Goal: Find specific fact: Find contact information

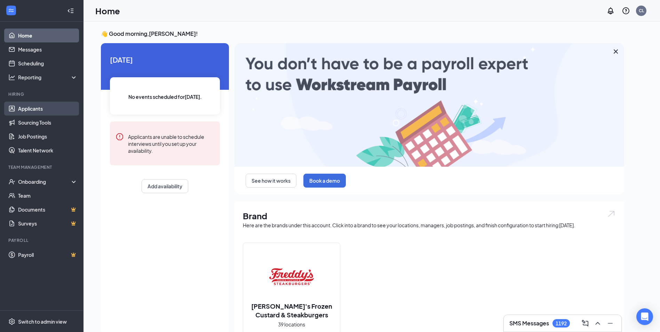
click at [32, 104] on link "Applicants" at bounding box center [48, 109] width 60 height 14
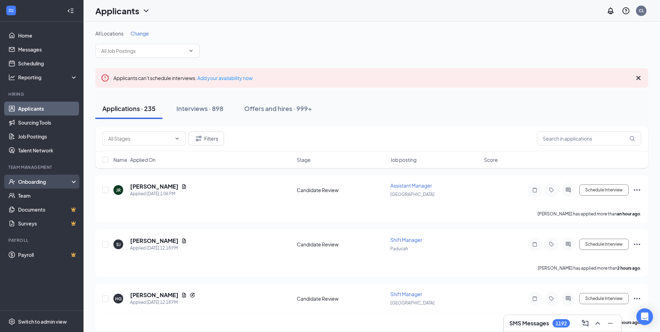
click at [38, 182] on div "Onboarding" at bounding box center [45, 181] width 54 height 7
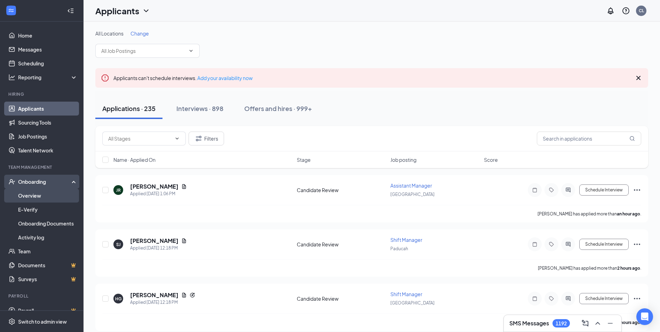
click at [27, 197] on link "Overview" at bounding box center [48, 196] width 60 height 14
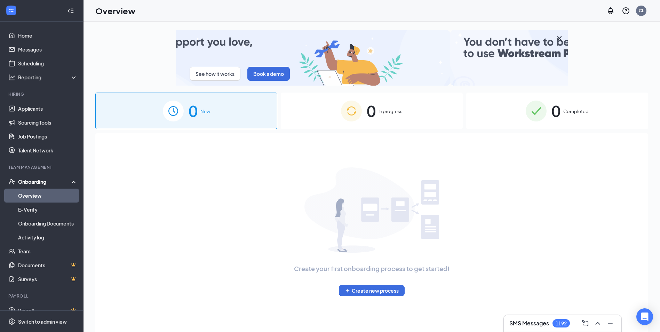
click at [562, 108] on div "0 Completed" at bounding box center [557, 111] width 182 height 37
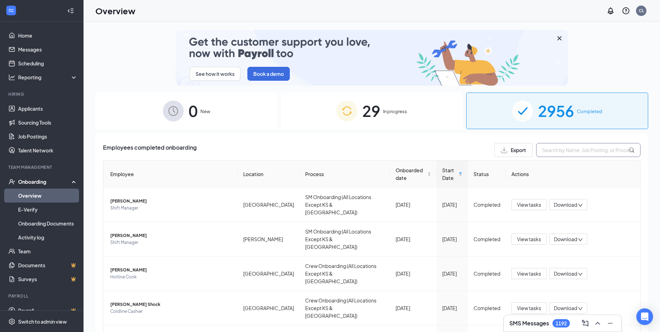
click at [552, 146] on input "text" at bounding box center [588, 150] width 104 height 14
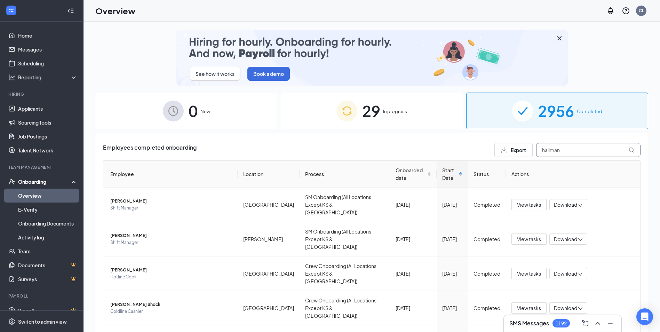
type input "hailman"
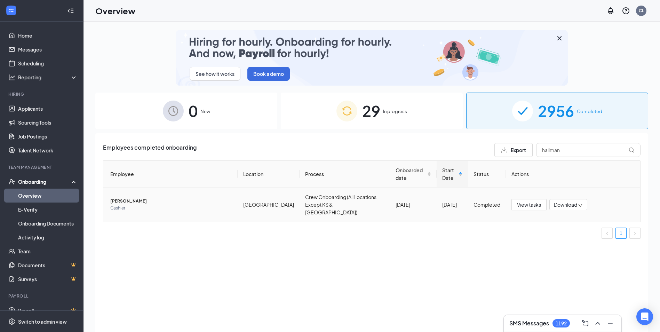
click at [180, 205] on span "Cashier" at bounding box center [171, 208] width 122 height 7
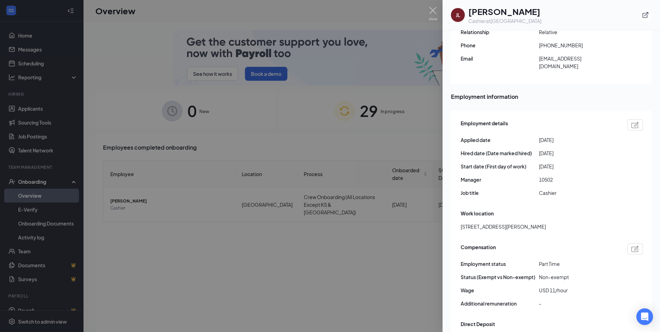
scroll to position [383, 0]
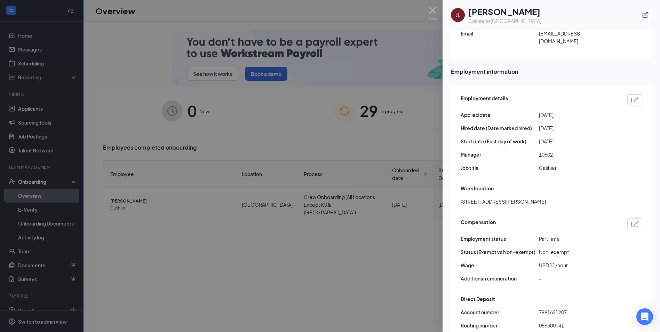
click at [559, 308] on span "7991621207" at bounding box center [578, 312] width 78 height 8
click at [559, 322] on span "086300041" at bounding box center [578, 326] width 78 height 8
copy span "086300041"
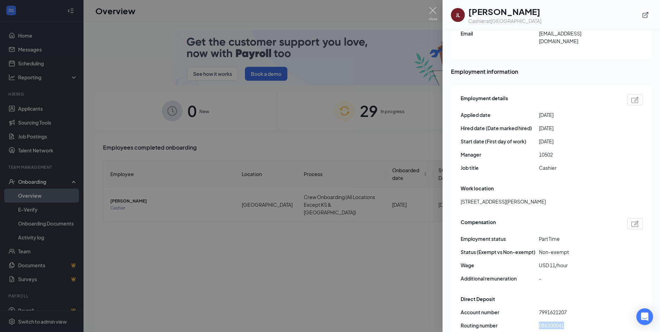
click at [555, 308] on span "7991621207" at bounding box center [578, 312] width 78 height 8
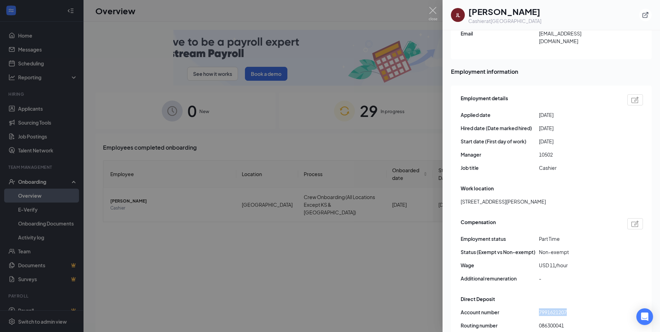
click at [555, 308] on span "7991621207" at bounding box center [578, 312] width 78 height 8
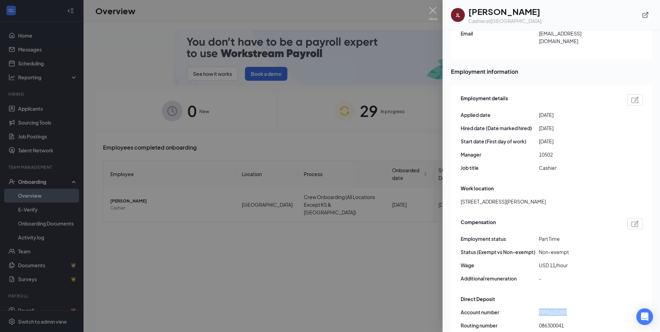
copy span "7991621207"
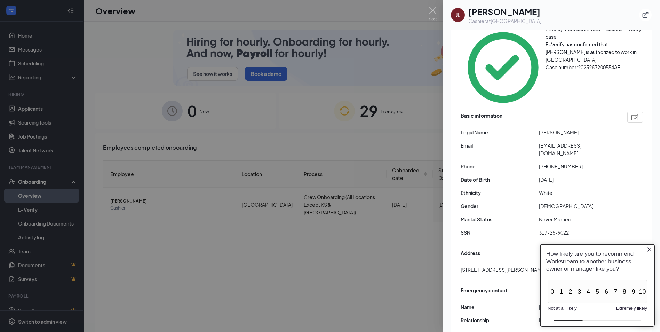
scroll to position [174, 0]
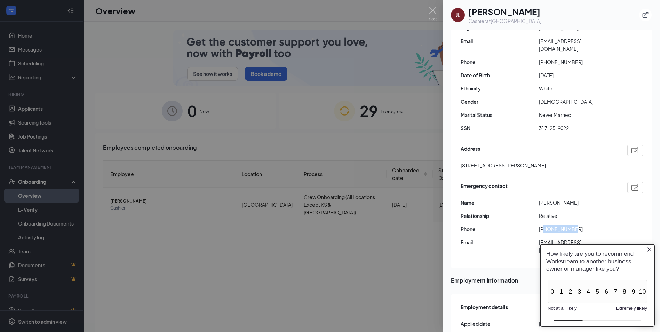
drag, startPoint x: 545, startPoint y: 186, endPoint x: 584, endPoint y: 187, distance: 38.6
click at [584, 225] on span "[PHONE_NUMBER]" at bounding box center [578, 229] width 78 height 8
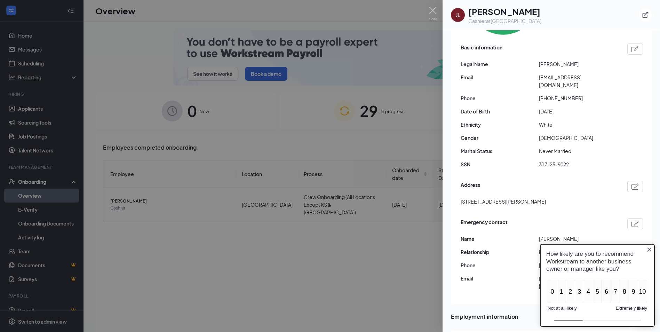
scroll to position [35, 0]
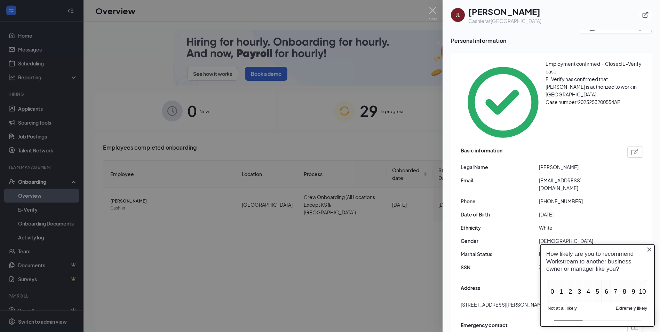
click at [587, 224] on span "White" at bounding box center [578, 228] width 78 height 8
drag, startPoint x: 547, startPoint y: 159, endPoint x: 564, endPoint y: 158, distance: 17.1
click at [564, 197] on span "[PHONE_NUMBER]" at bounding box center [578, 201] width 78 height 8
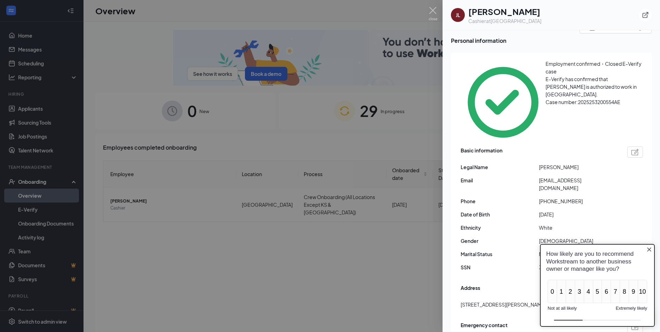
drag, startPoint x: 564, startPoint y: 158, endPoint x: 543, endPoint y: 158, distance: 20.5
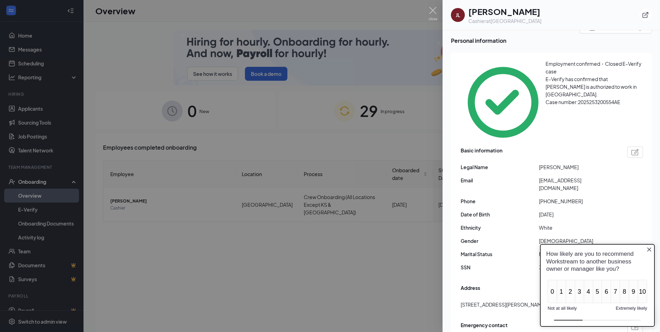
click at [543, 197] on span "[PHONE_NUMBER]" at bounding box center [578, 201] width 78 height 8
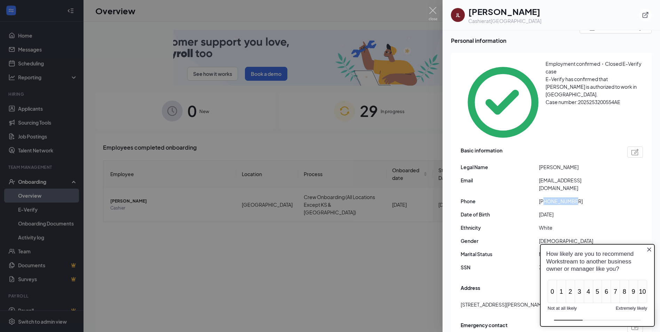
drag, startPoint x: 545, startPoint y: 158, endPoint x: 584, endPoint y: 158, distance: 39.3
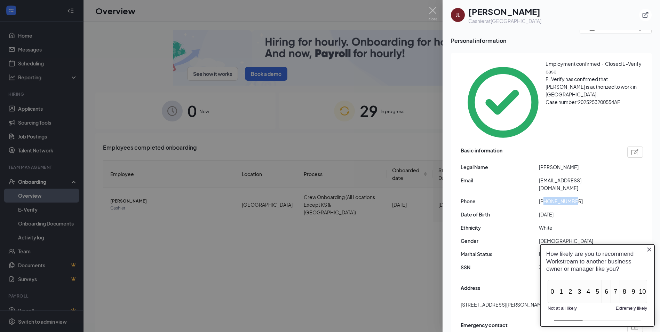
click at [584, 197] on span "[PHONE_NUMBER]" at bounding box center [578, 201] width 78 height 8
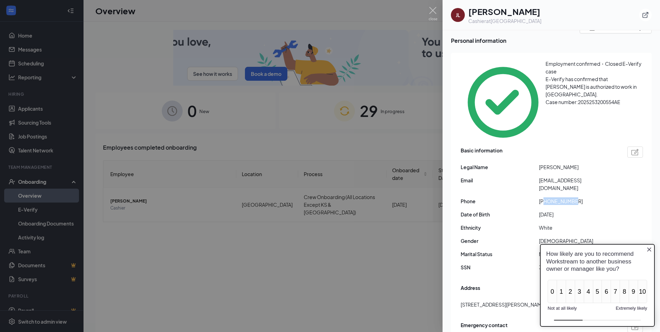
copy span "8129659948"
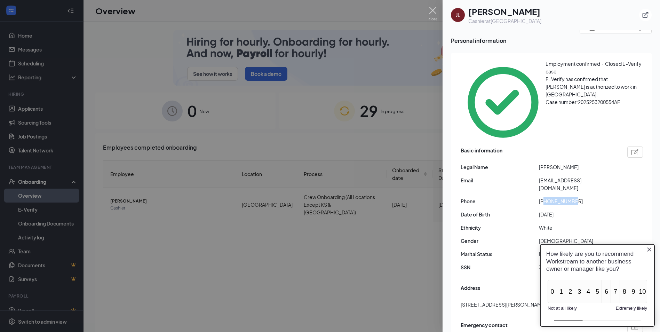
click at [435, 13] on img at bounding box center [433, 14] width 9 height 14
